Goal: Task Accomplishment & Management: Manage account settings

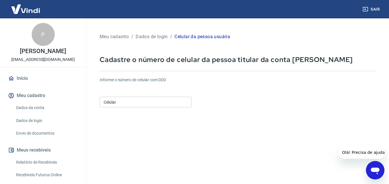
click at [123, 104] on input "Celular" at bounding box center [146, 102] width 92 height 11
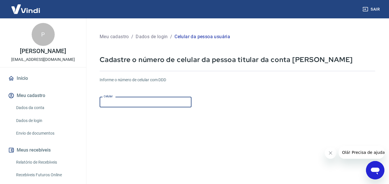
type input "[PHONE_NUMBER]"
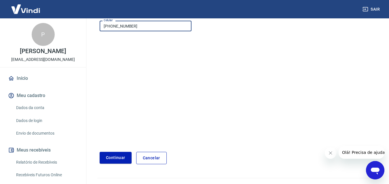
scroll to position [86, 0]
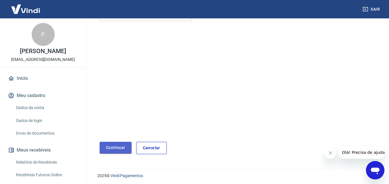
click at [108, 145] on button "Continuar" at bounding box center [116, 148] width 32 height 12
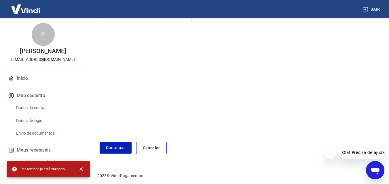
click at [81, 168] on icon "close" at bounding box center [81, 170] width 6 height 6
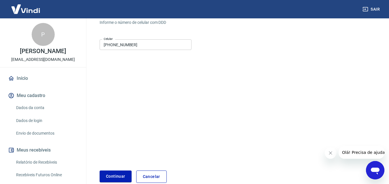
scroll to position [88, 0]
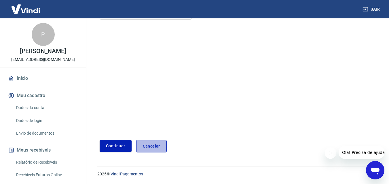
click at [155, 145] on link "Cancelar" at bounding box center [151, 146] width 30 height 12
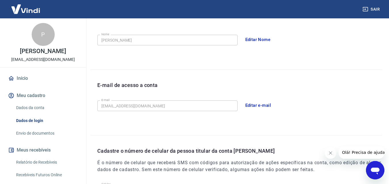
scroll to position [98, 0]
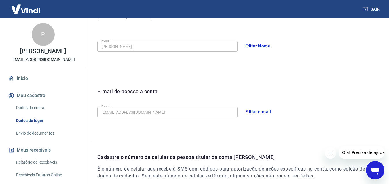
click at [31, 114] on link "Dados da conta" at bounding box center [46, 108] width 65 height 12
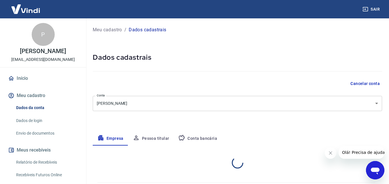
select select "ES"
select select "business"
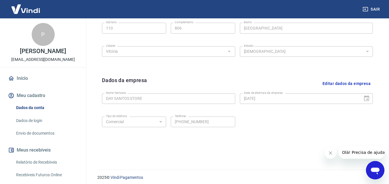
scroll to position [230, 0]
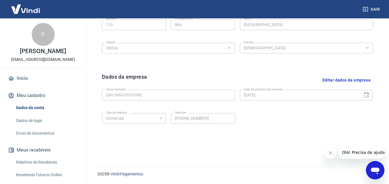
click at [329, 154] on icon "Fechar mensagem da empresa" at bounding box center [330, 153] width 5 height 5
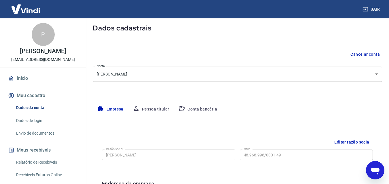
scroll to position [29, 0]
click at [199, 111] on button "Conta bancária" at bounding box center [197, 110] width 48 height 14
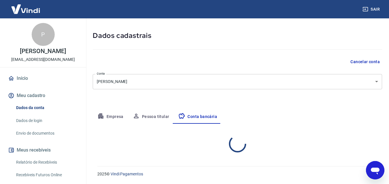
select select "1"
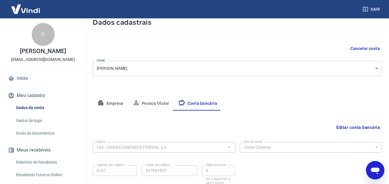
scroll to position [0, 0]
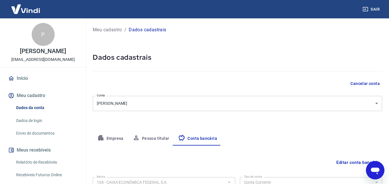
click at [45, 34] on div "P" at bounding box center [43, 34] width 23 height 23
drag, startPoint x: 25, startPoint y: 91, endPoint x: 60, endPoint y: 91, distance: 35.1
click at [24, 85] on link "Início" at bounding box center [43, 78] width 72 height 13
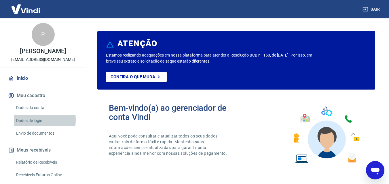
click at [29, 127] on link "Dados de login" at bounding box center [46, 121] width 65 height 12
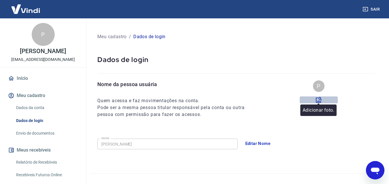
click at [318, 99] on icon at bounding box center [319, 100] width 6 height 6
click at [0, 0] on input "file" at bounding box center [0, 0] width 0 height 0
click at [320, 99] on icon at bounding box center [318, 100] width 7 height 7
click at [0, 0] on input "file" at bounding box center [0, 0] width 0 height 0
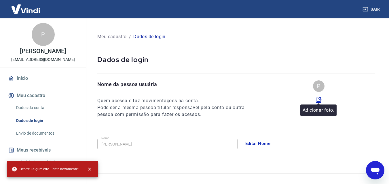
click at [320, 99] on icon at bounding box center [319, 100] width 6 height 6
click at [0, 0] on input "file" at bounding box center [0, 0] width 0 height 0
click at [89, 168] on icon "close" at bounding box center [90, 170] width 6 height 6
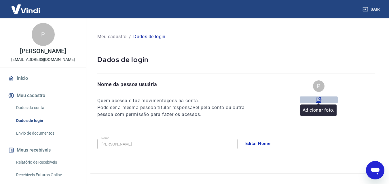
click at [319, 101] on icon at bounding box center [318, 100] width 7 height 7
click at [0, 0] on input "file" at bounding box center [0, 0] width 0 height 0
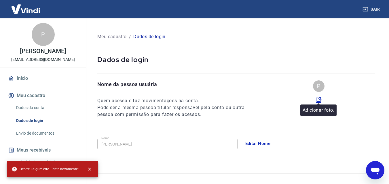
click at [319, 100] on icon at bounding box center [318, 100] width 7 height 7
click at [0, 0] on input "file" at bounding box center [0, 0] width 0 height 0
click at [320, 98] on icon at bounding box center [318, 100] width 7 height 7
click at [0, 0] on input "file" at bounding box center [0, 0] width 0 height 0
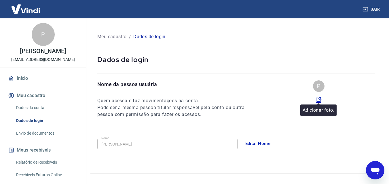
click at [320, 97] on icon at bounding box center [318, 100] width 7 height 7
click at [0, 0] on input "file" at bounding box center [0, 0] width 0 height 0
click at [39, 102] on button "Meu cadastro" at bounding box center [43, 95] width 72 height 13
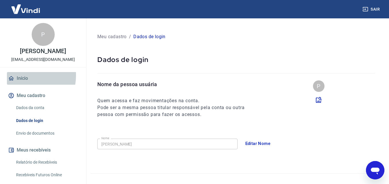
click at [22, 85] on link "Início" at bounding box center [43, 78] width 72 height 13
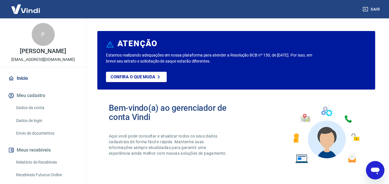
click at [27, 102] on button "Meu cadastro" at bounding box center [43, 95] width 72 height 13
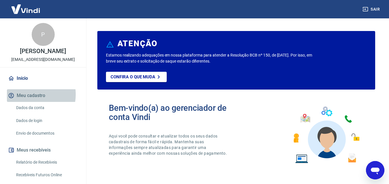
click at [26, 102] on button "Meu cadastro" at bounding box center [43, 95] width 72 height 13
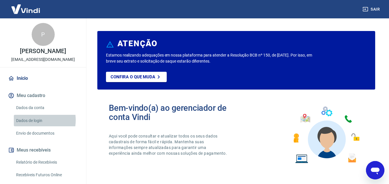
click at [30, 127] on link "Dados de login" at bounding box center [46, 121] width 65 height 12
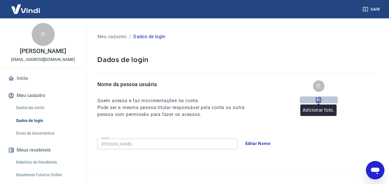
click at [319, 101] on icon at bounding box center [318, 100] width 7 height 7
click at [0, 0] on input "file" at bounding box center [0, 0] width 0 height 0
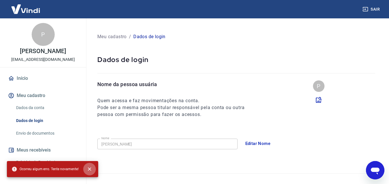
click at [89, 169] on icon "close" at bounding box center [90, 170] width 6 height 6
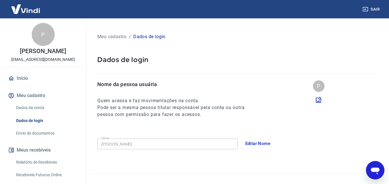
click at [318, 102] on icon at bounding box center [318, 100] width 7 height 7
click at [0, 0] on input "file" at bounding box center [0, 0] width 0 height 0
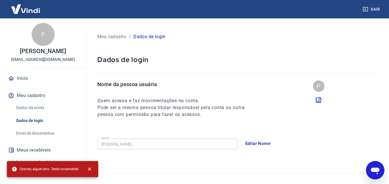
drag, startPoint x: 319, startPoint y: 100, endPoint x: 277, endPoint y: 99, distance: 42.3
click at [319, 100] on icon at bounding box center [318, 100] width 7 height 7
click at [0, 0] on input "file" at bounding box center [0, 0] width 0 height 0
click at [319, 99] on icon at bounding box center [318, 100] width 7 height 7
click at [0, 0] on input "file" at bounding box center [0, 0] width 0 height 0
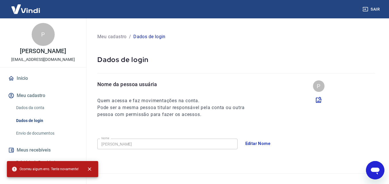
click at [320, 102] on icon at bounding box center [318, 100] width 7 height 7
click at [0, 0] on input "file" at bounding box center [0, 0] width 0 height 0
click at [315, 100] on icon at bounding box center [318, 100] width 7 height 7
click at [0, 0] on input "file" at bounding box center [0, 0] width 0 height 0
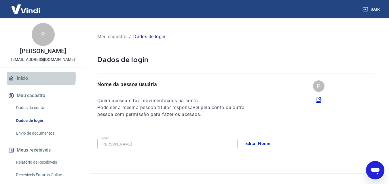
click at [25, 85] on link "Início" at bounding box center [43, 78] width 72 height 13
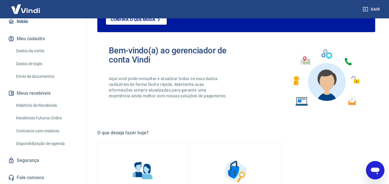
scroll to position [40, 0]
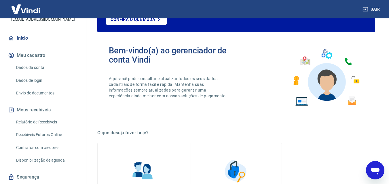
click at [37, 74] on link "Dados da conta" at bounding box center [46, 68] width 65 height 12
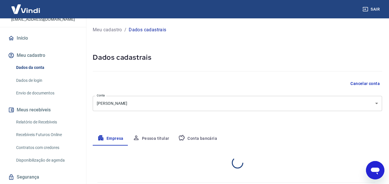
select select "ES"
select select "business"
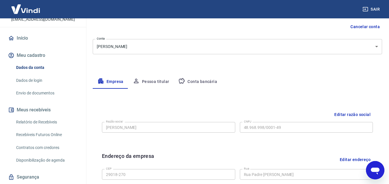
scroll to position [58, 0]
click at [200, 79] on button "Conta bancária" at bounding box center [197, 82] width 48 height 14
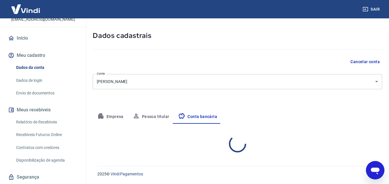
select select "1"
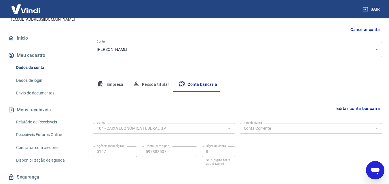
scroll to position [20, 0]
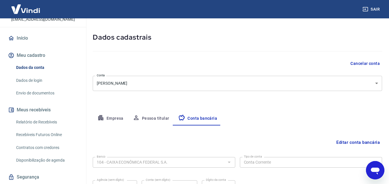
click at [159, 120] on button "Pessoa titular" at bounding box center [151, 119] width 46 height 14
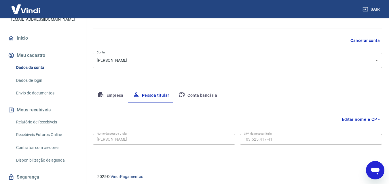
scroll to position [46, 0]
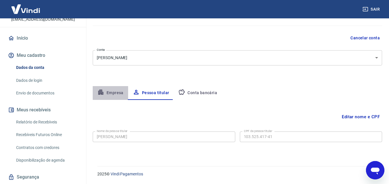
click at [112, 91] on button "Empresa" at bounding box center [110, 93] width 35 height 14
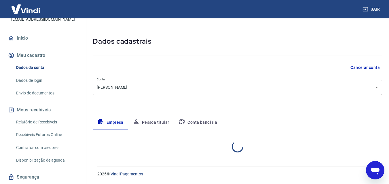
select select "ES"
select select "business"
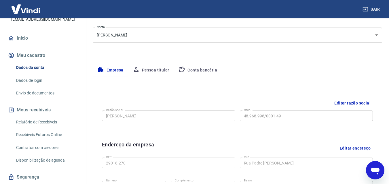
scroll to position [0, 0]
